Goal: Information Seeking & Learning: Learn about a topic

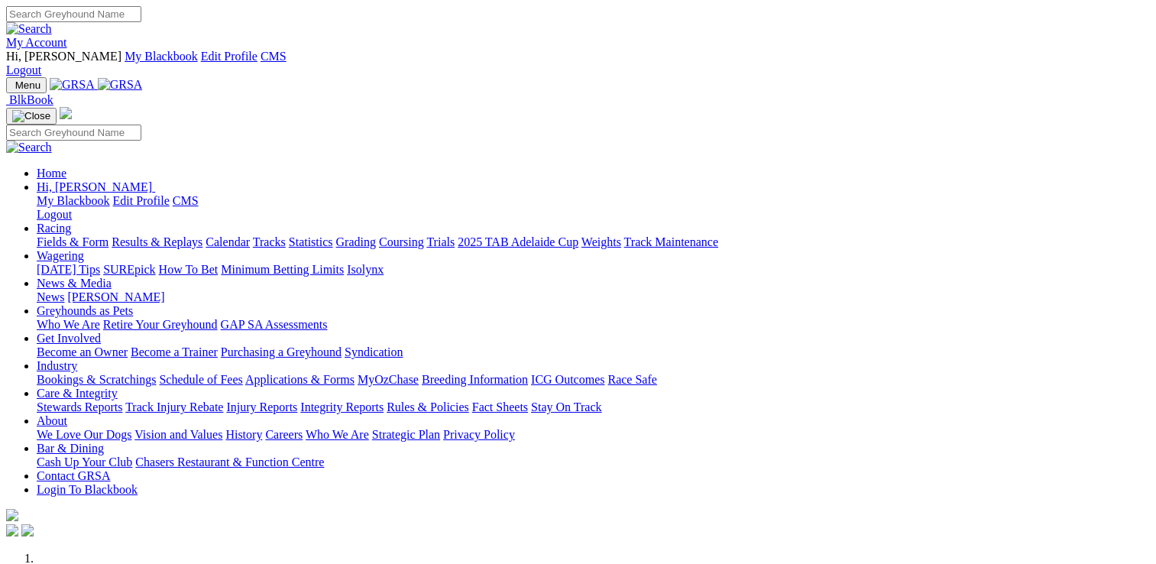
scroll to position [535, 0]
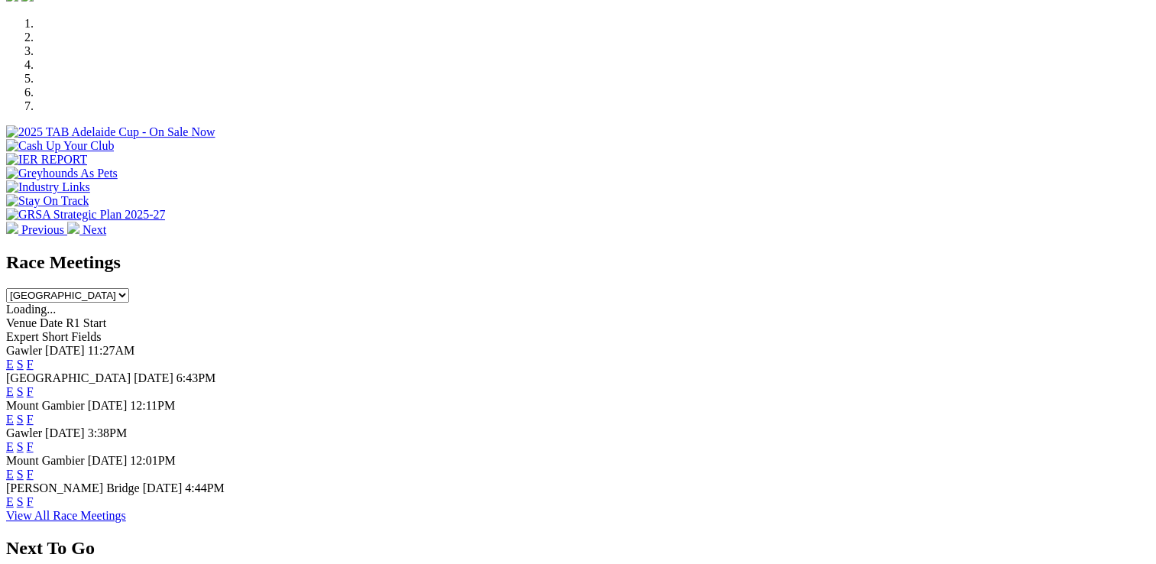
click at [34, 385] on link "F" at bounding box center [30, 391] width 7 height 13
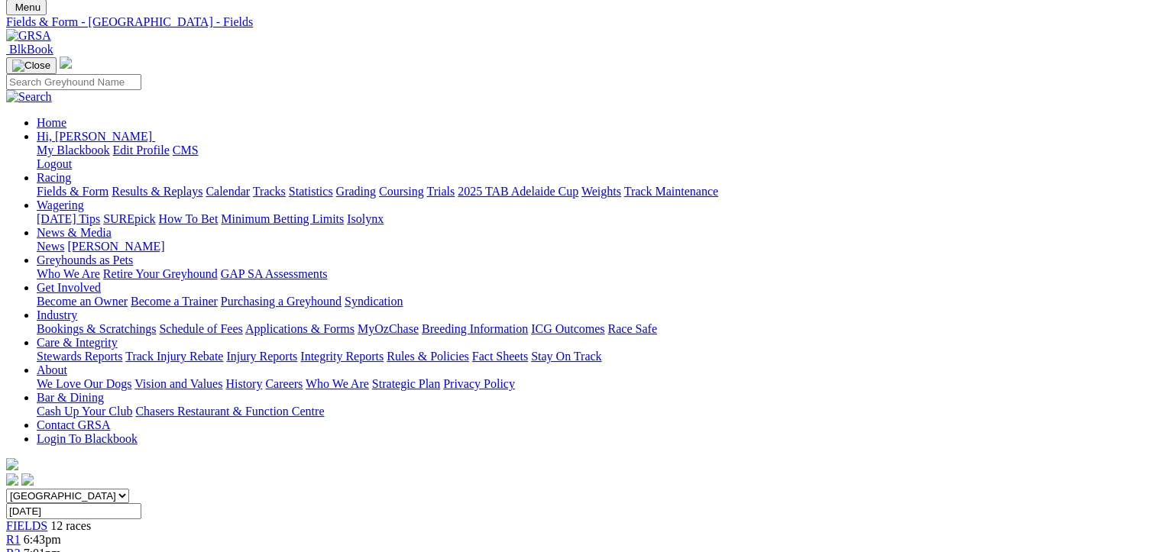
scroll to position [76, 0]
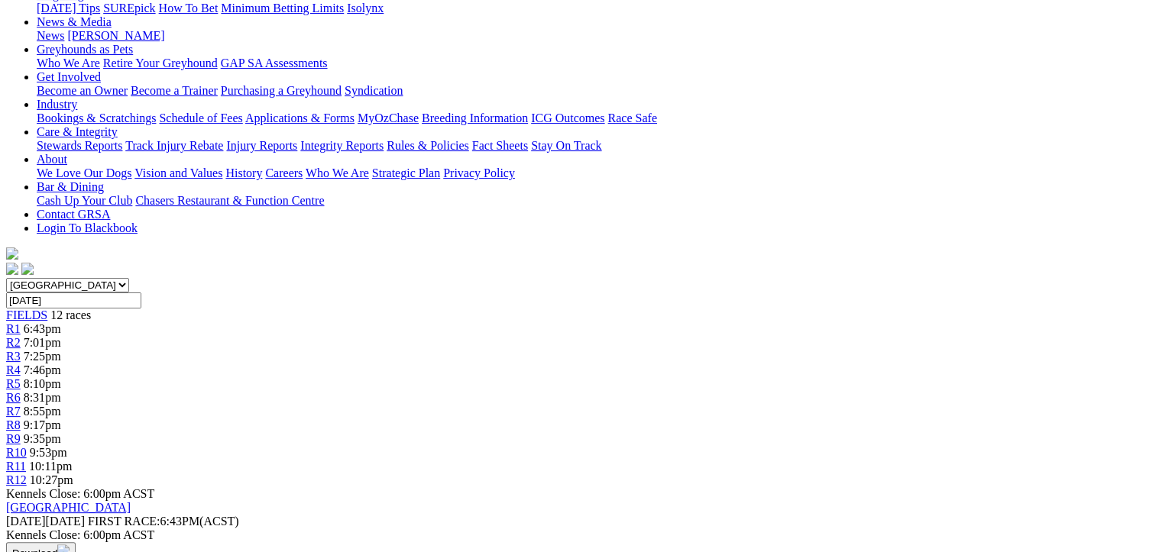
scroll to position [153, 0]
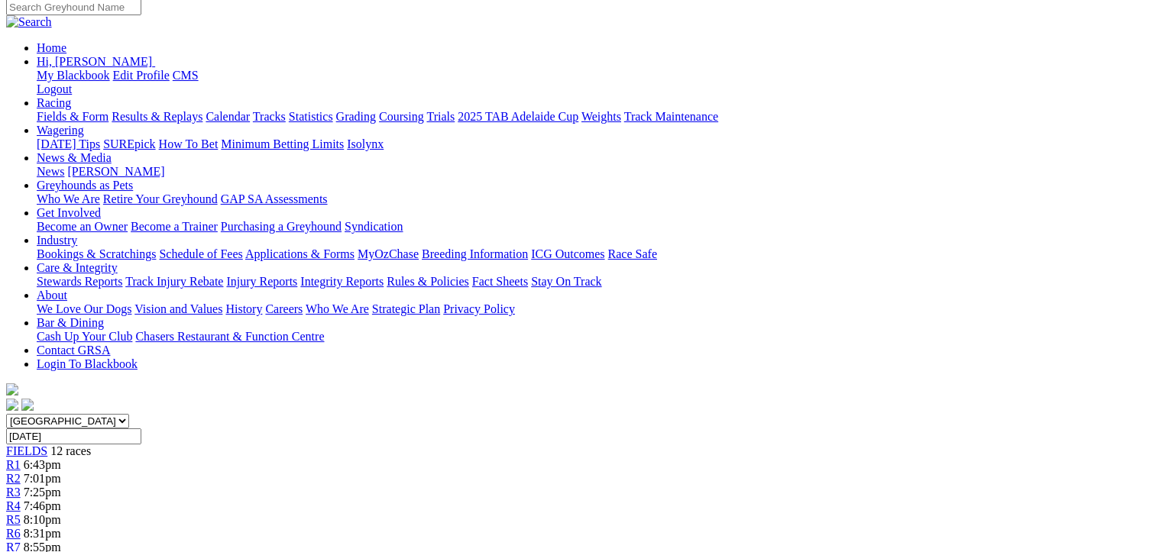
click at [21, 486] on span "R3" at bounding box center [13, 492] width 15 height 13
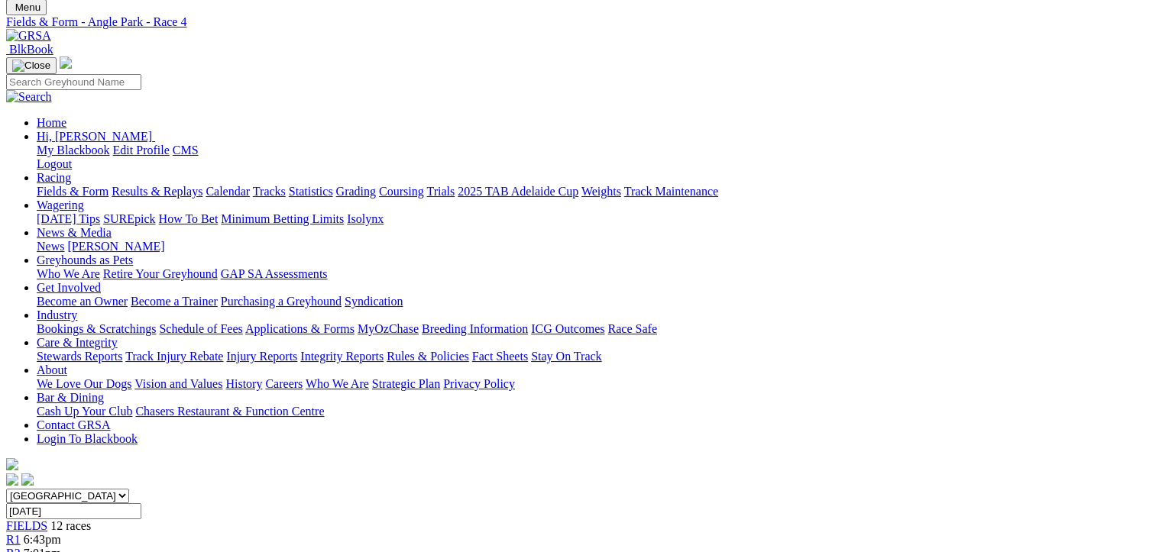
scroll to position [76, 0]
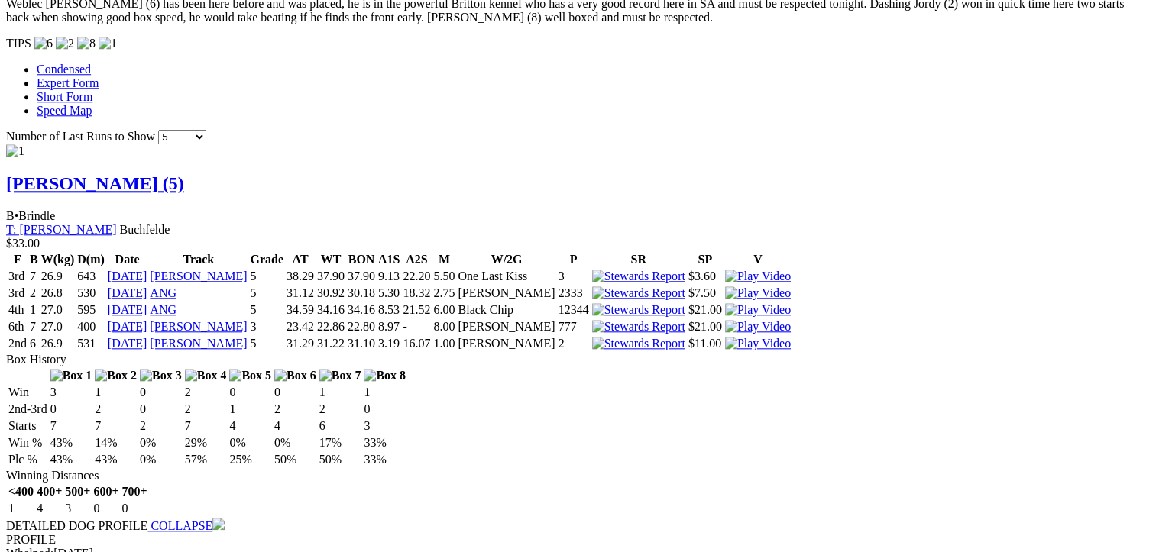
scroll to position [1299, 0]
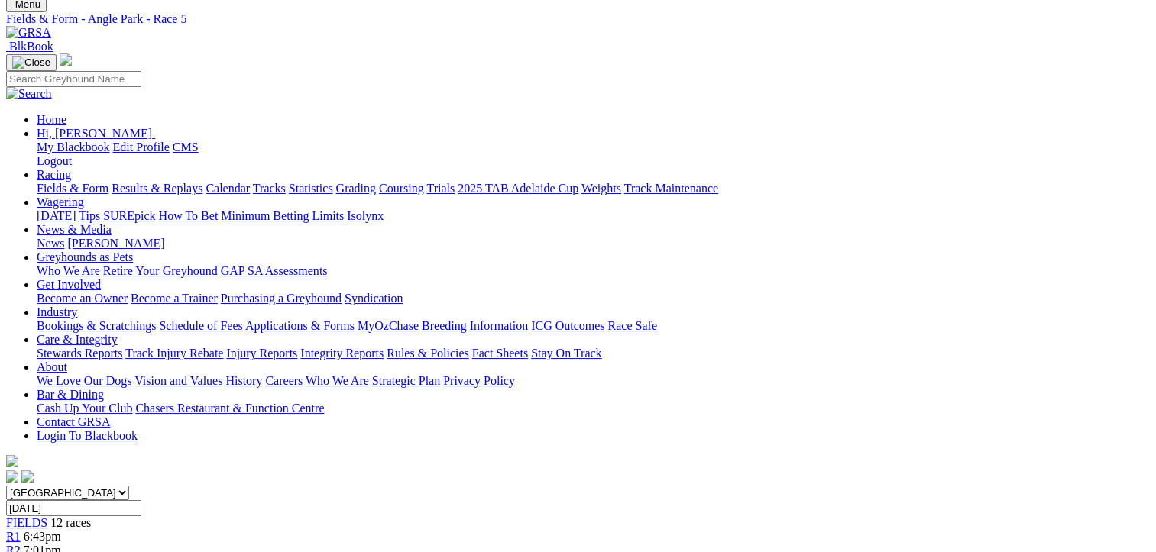
scroll to position [76, 0]
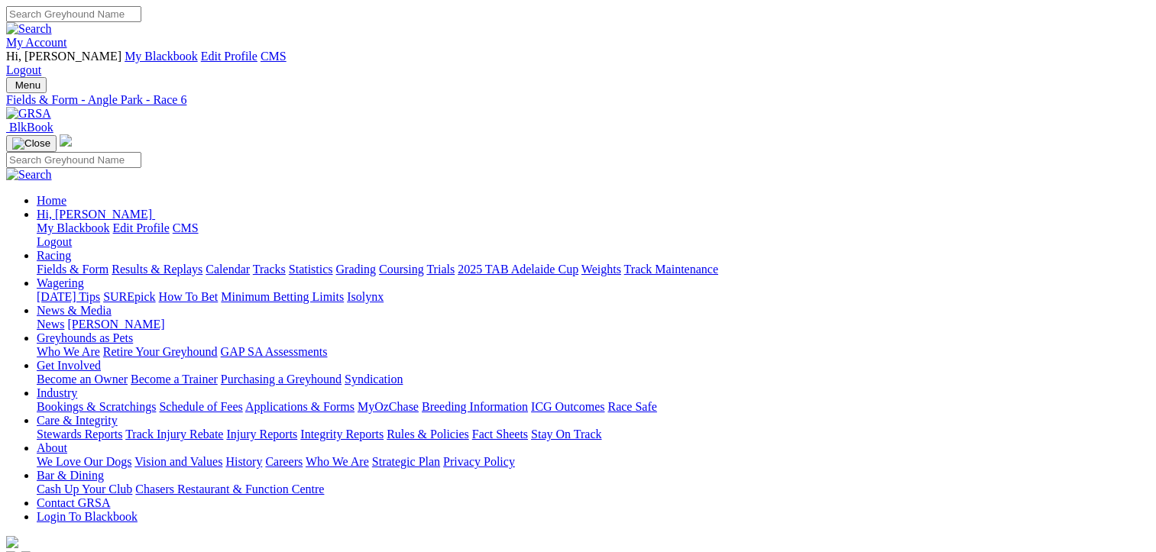
scroll to position [687, 0]
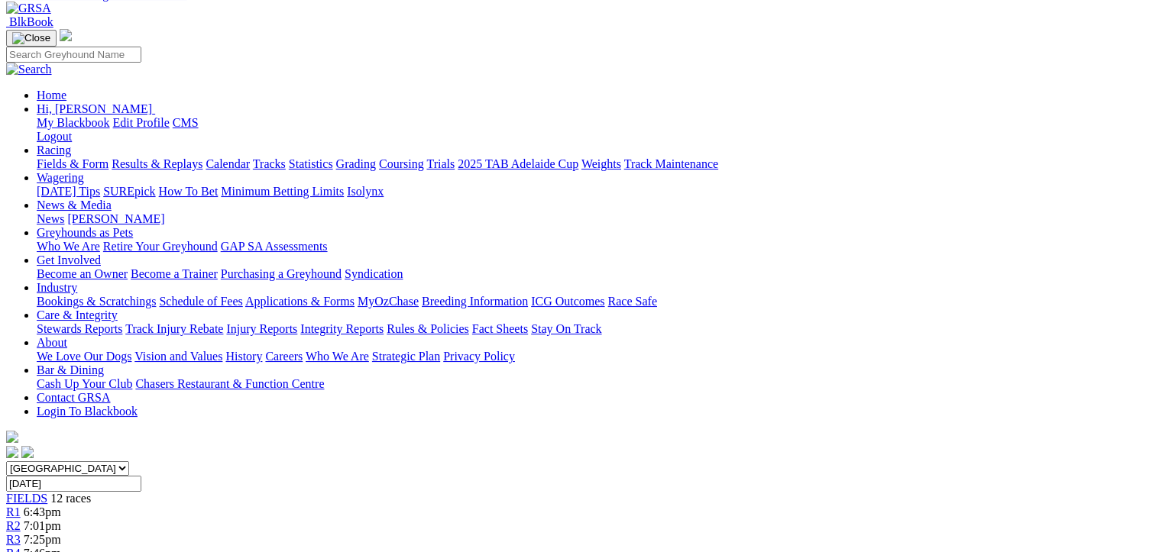
scroll to position [76, 0]
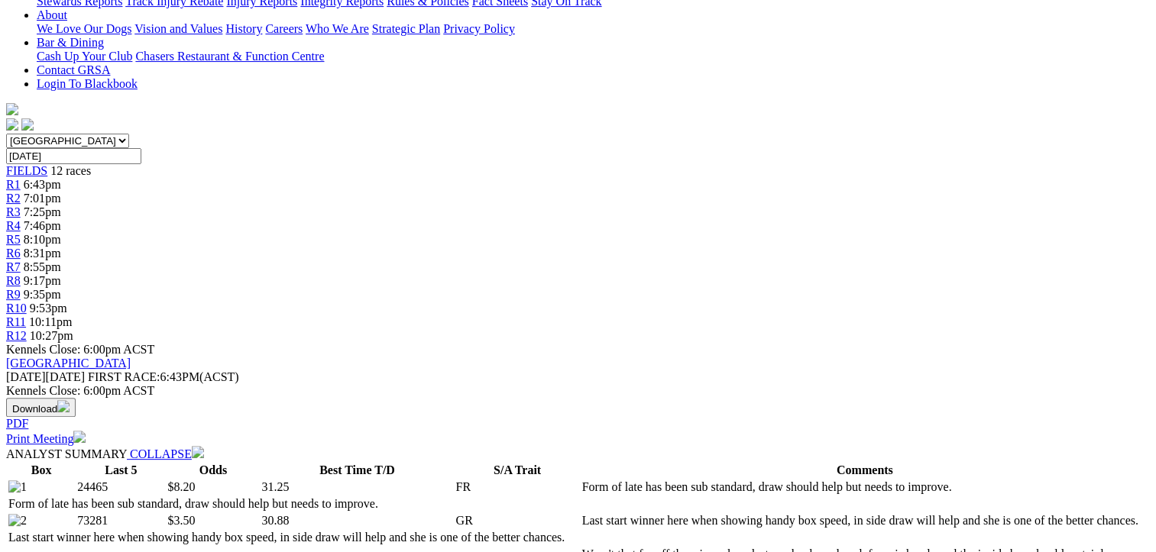
scroll to position [229, 0]
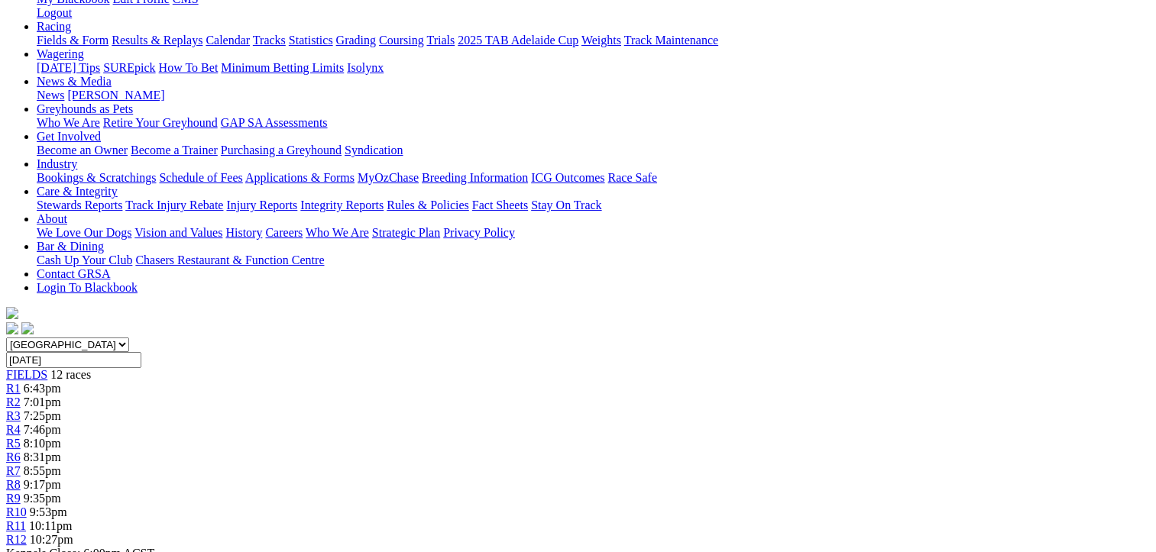
click at [21, 478] on link "R8" at bounding box center [13, 484] width 15 height 13
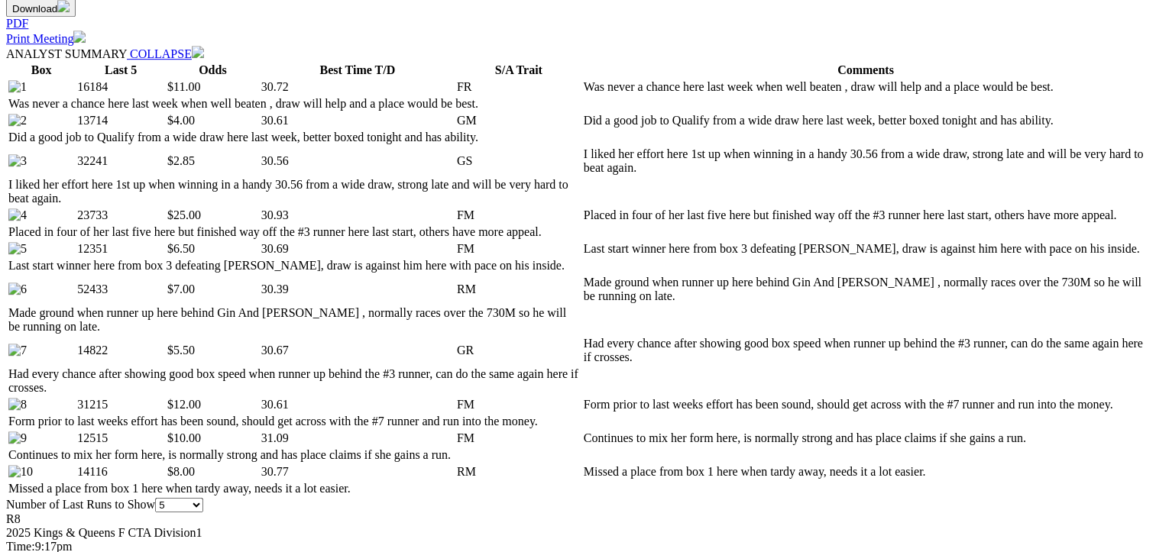
scroll to position [840, 0]
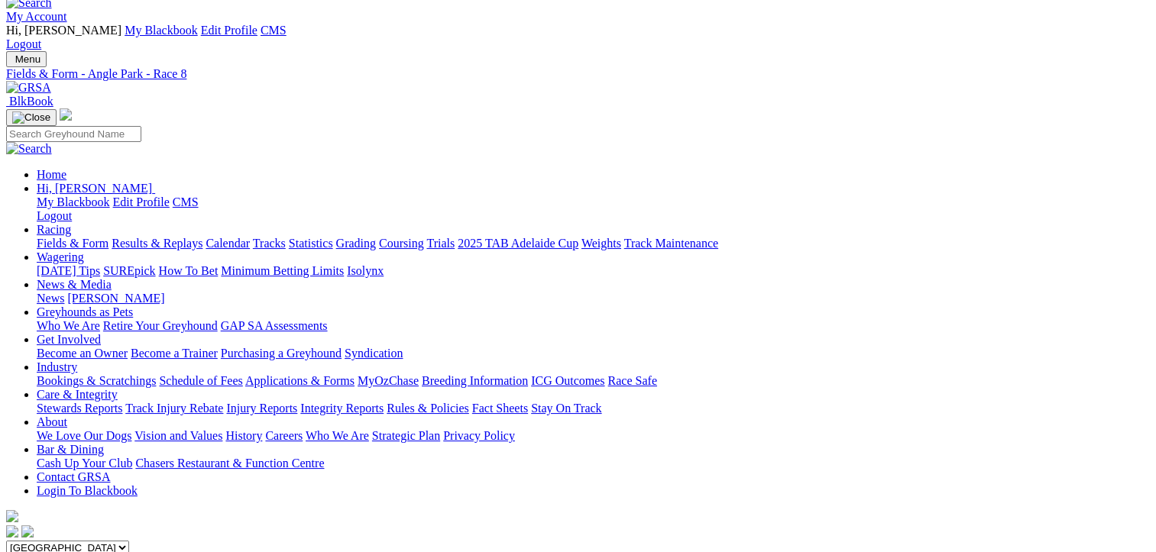
scroll to position [0, 0]
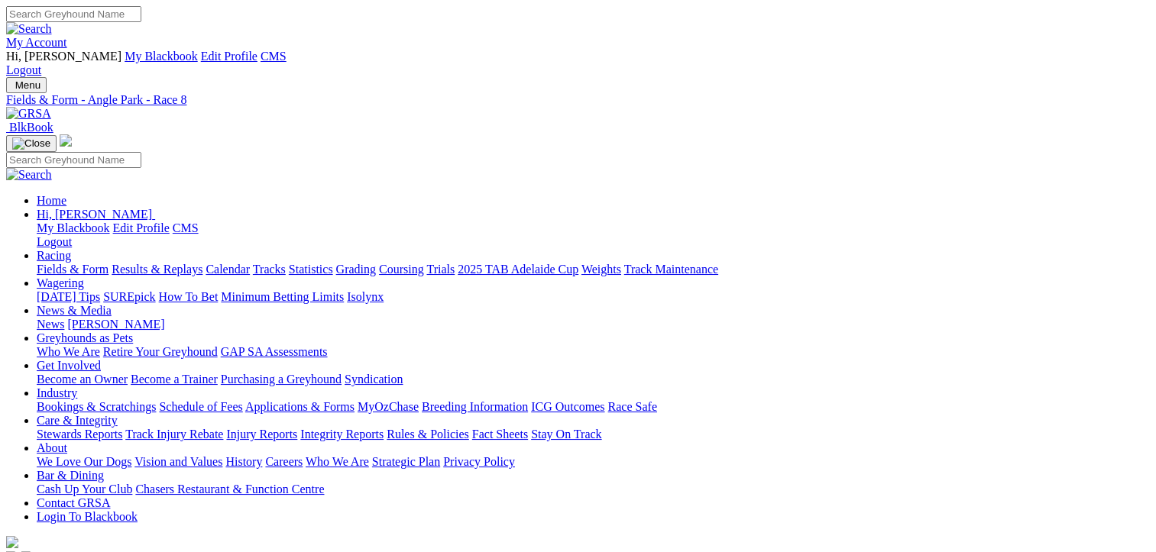
click at [73, 263] on link "Fields & Form" at bounding box center [73, 269] width 72 height 13
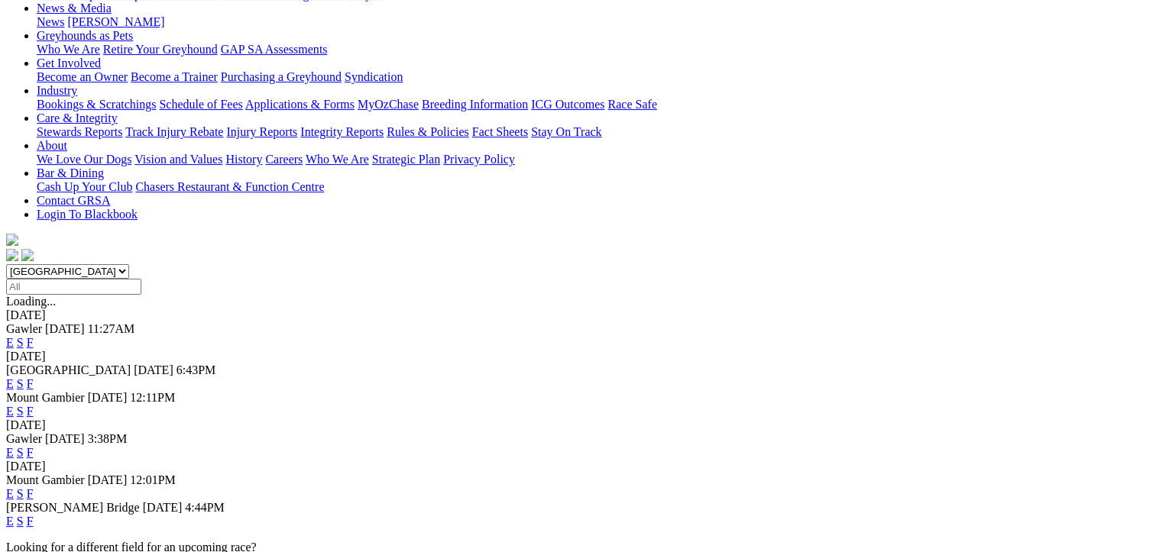
scroll to position [306, 0]
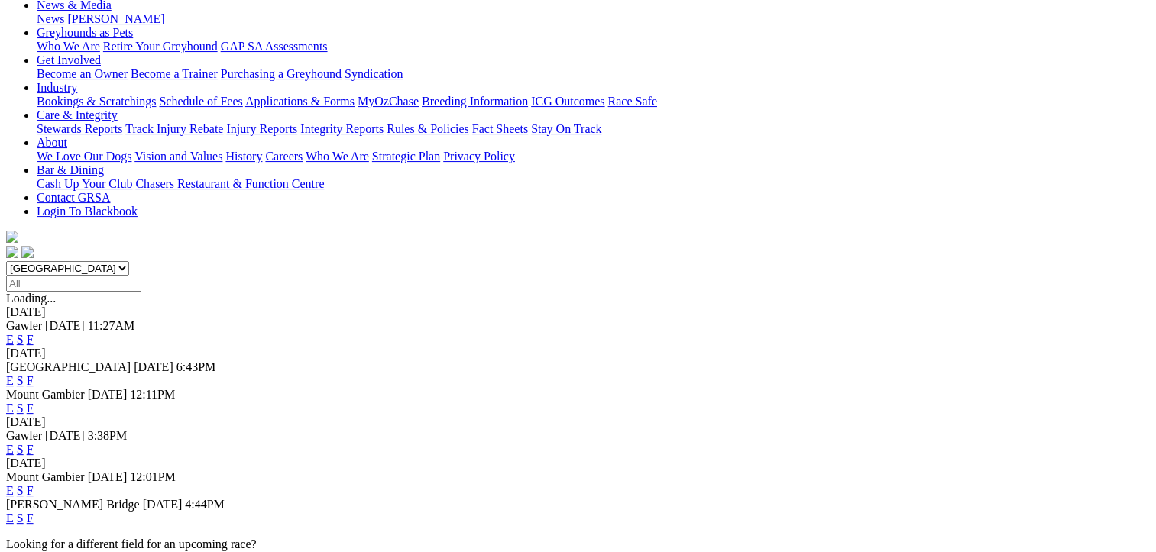
click at [34, 443] on link "F" at bounding box center [30, 449] width 7 height 13
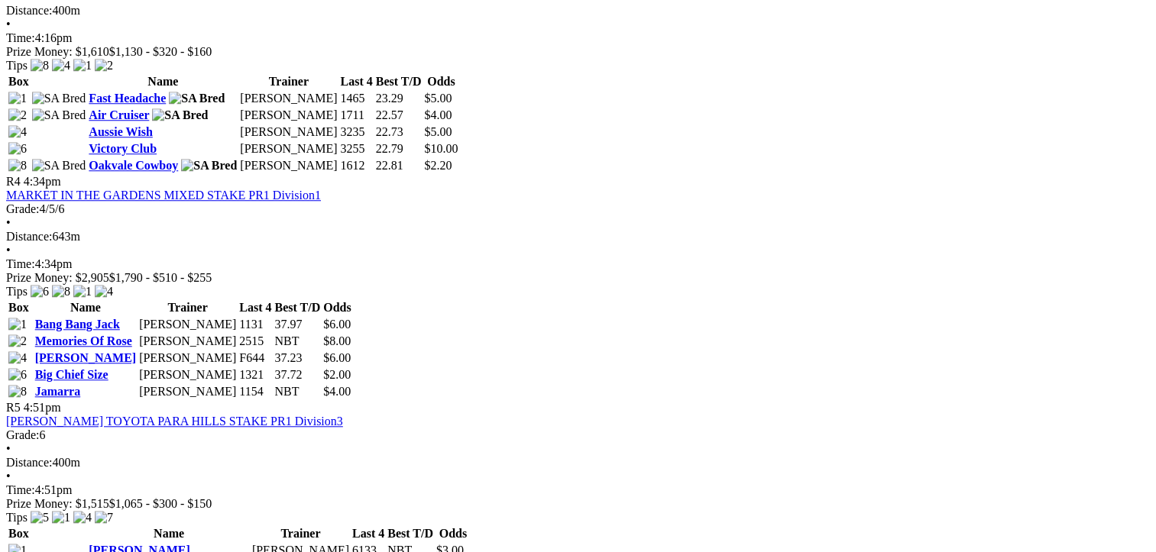
scroll to position [1146, 0]
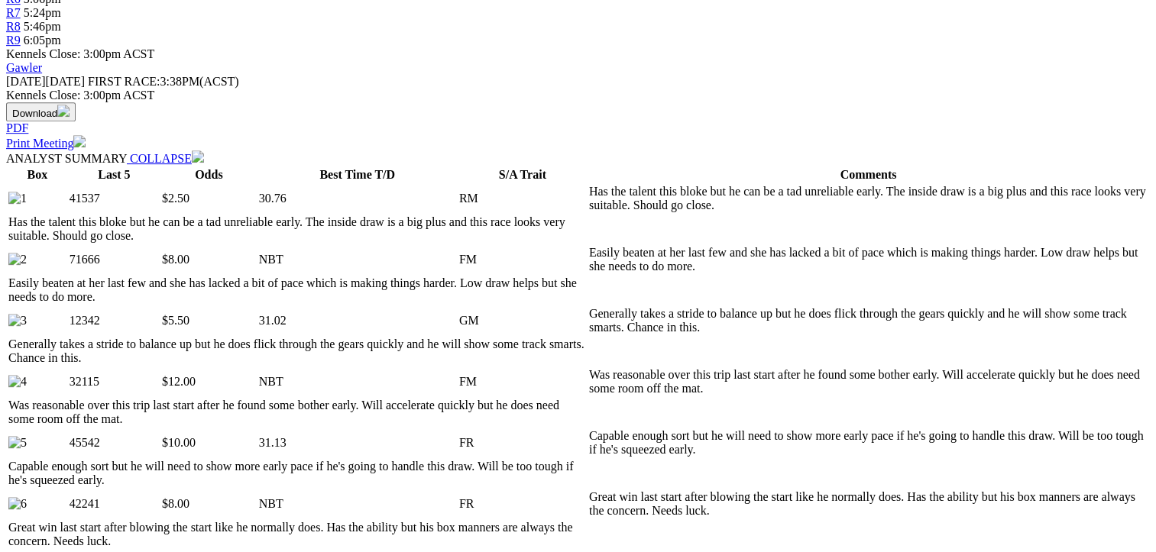
scroll to position [382, 0]
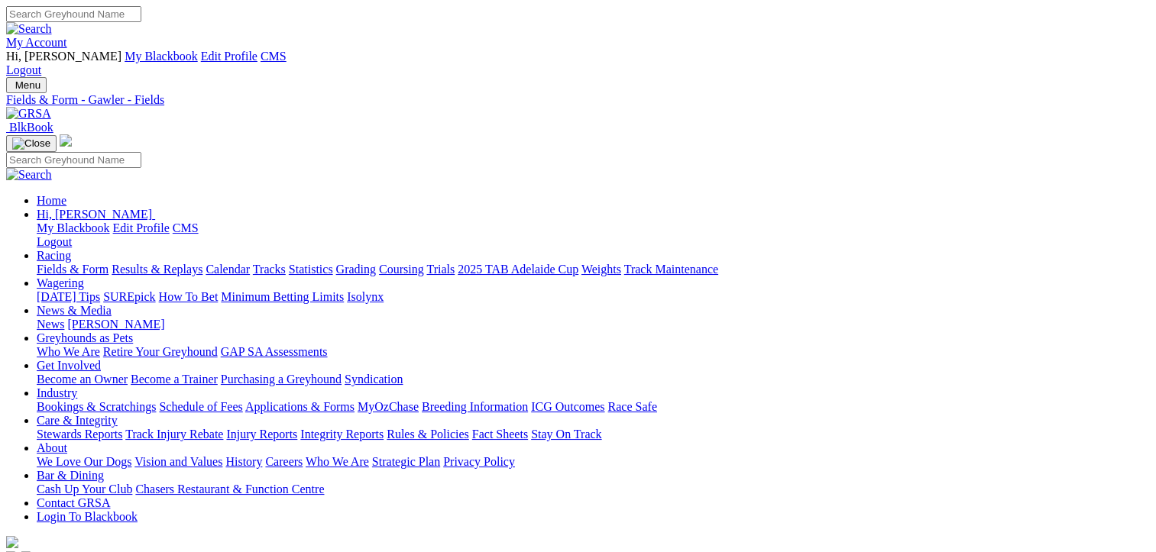
click at [57, 263] on link "Fields & Form" at bounding box center [73, 269] width 72 height 13
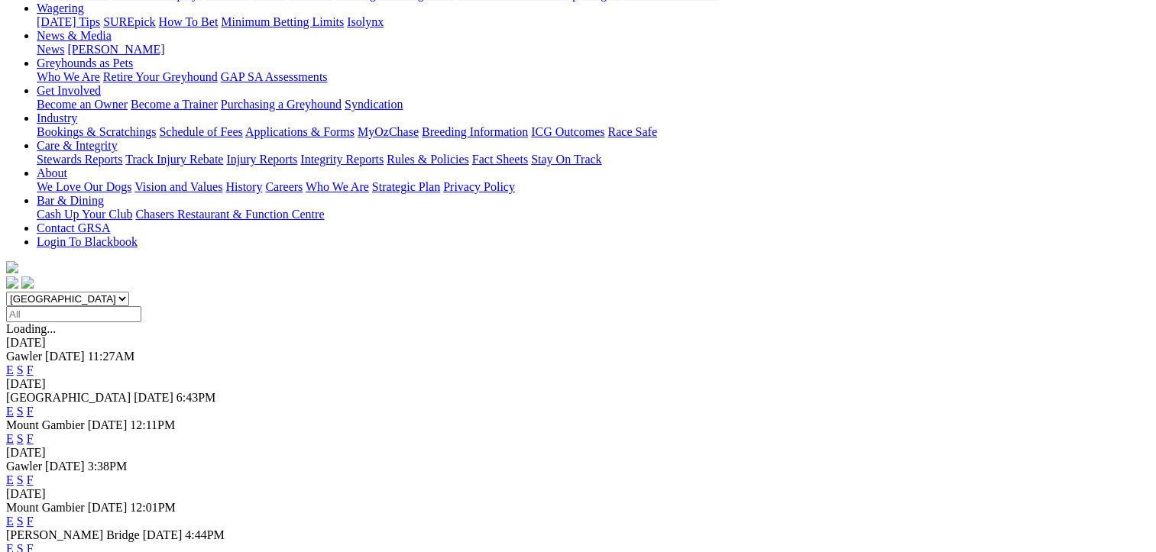
scroll to position [306, 0]
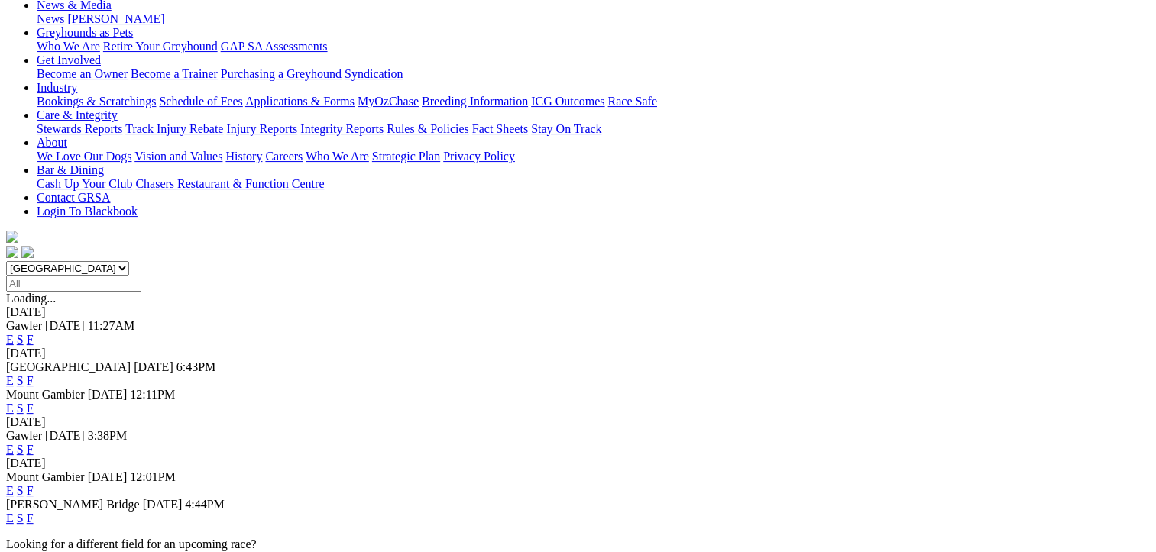
click at [34, 512] on link "F" at bounding box center [30, 518] width 7 height 13
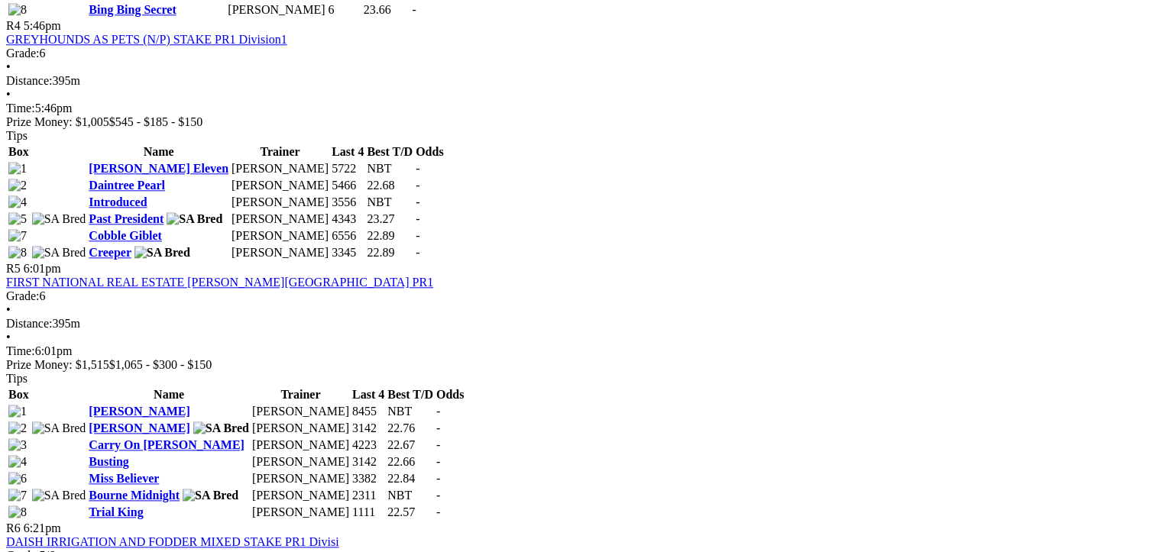
scroll to position [1604, 0]
